Goal: Task Accomplishment & Management: Manage account settings

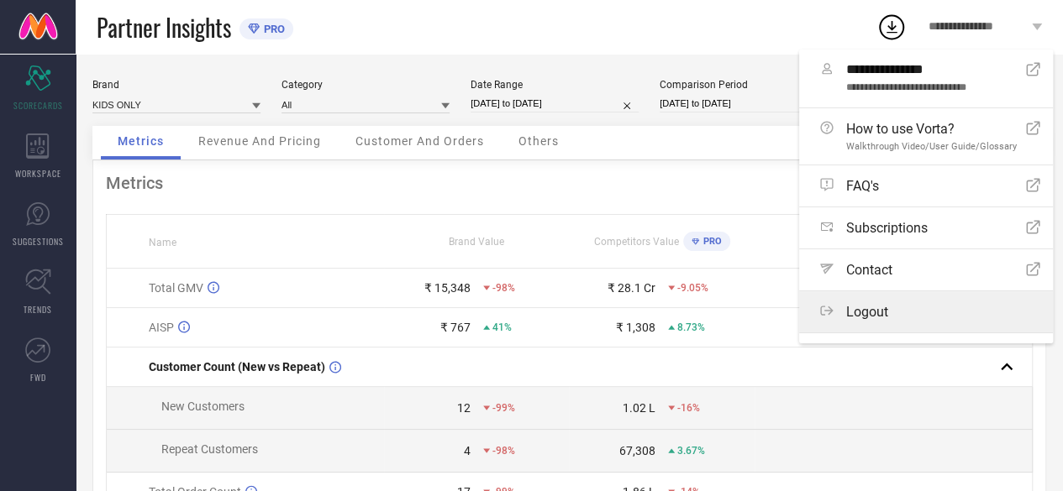
drag, startPoint x: 0, startPoint y: 0, endPoint x: 902, endPoint y: 308, distance: 953.5
click at [902, 308] on div "Logout" at bounding box center [930, 312] width 220 height 16
click at [0, 0] on button "Logout" at bounding box center [0, 0] width 0 height 0
